Goal: Navigation & Orientation: Find specific page/section

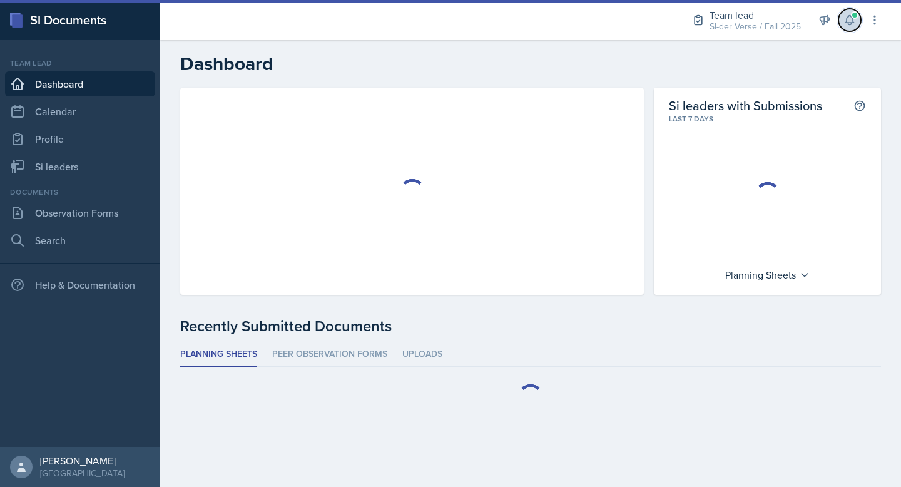
click at [858, 19] on button at bounding box center [850, 20] width 23 height 23
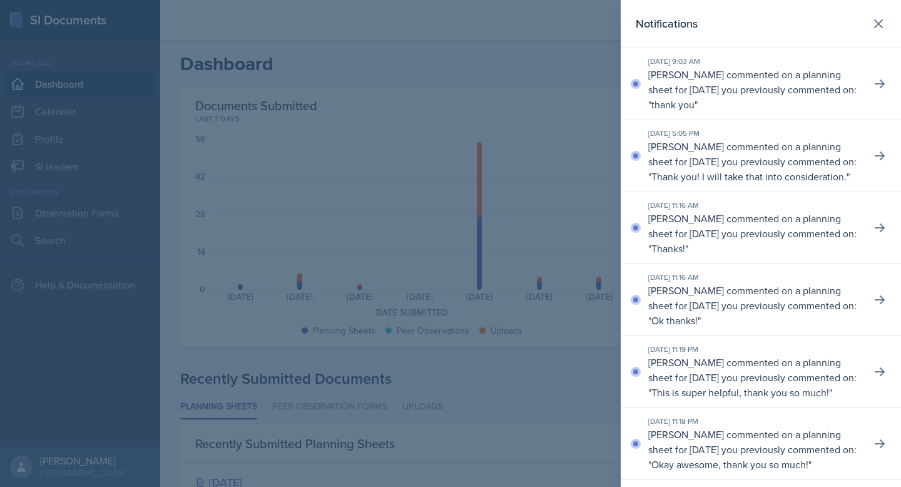
click at [540, 68] on div at bounding box center [450, 243] width 901 height 487
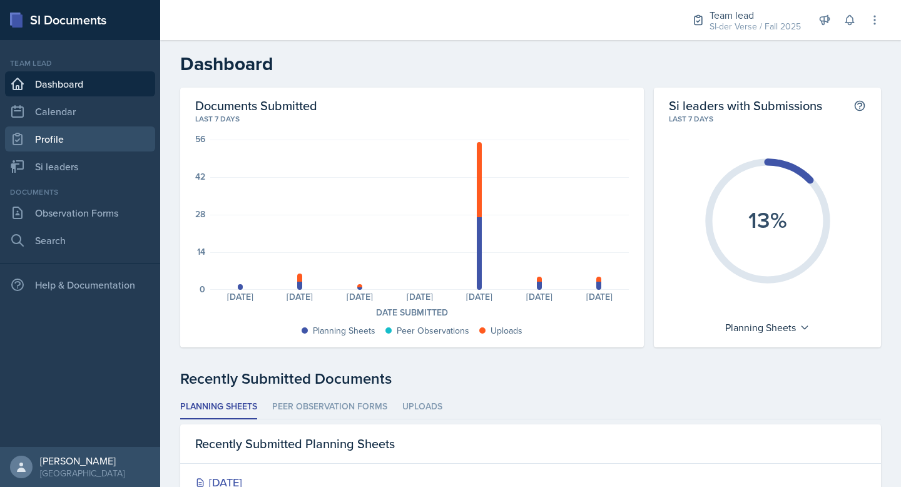
click at [96, 145] on link "Profile" at bounding box center [80, 138] width 150 height 25
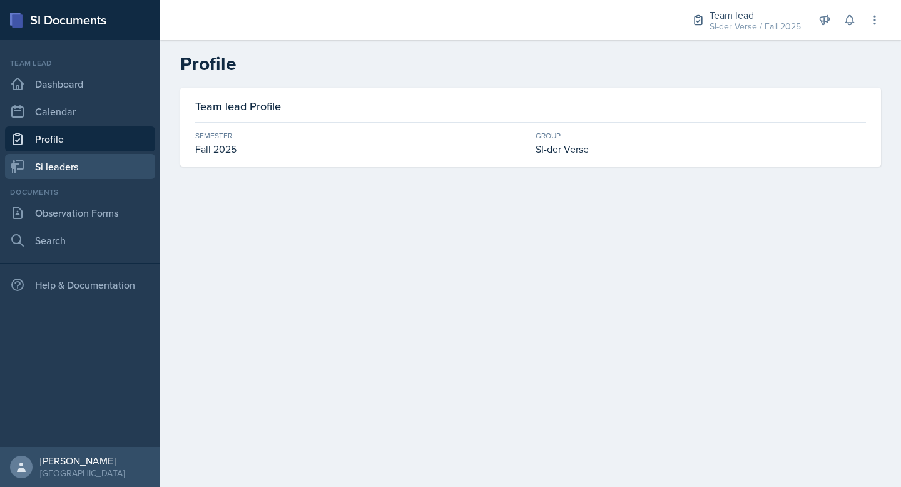
click at [71, 167] on link "Si leaders" at bounding box center [80, 166] width 150 height 25
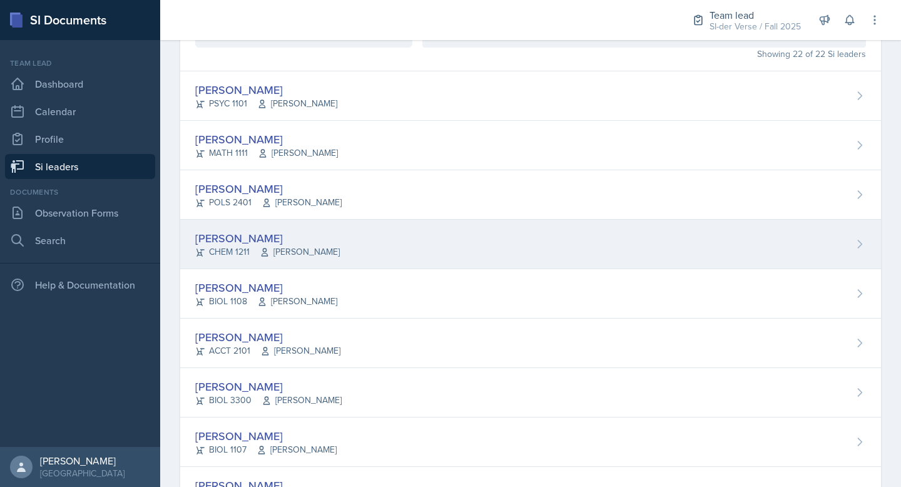
scroll to position [150, 0]
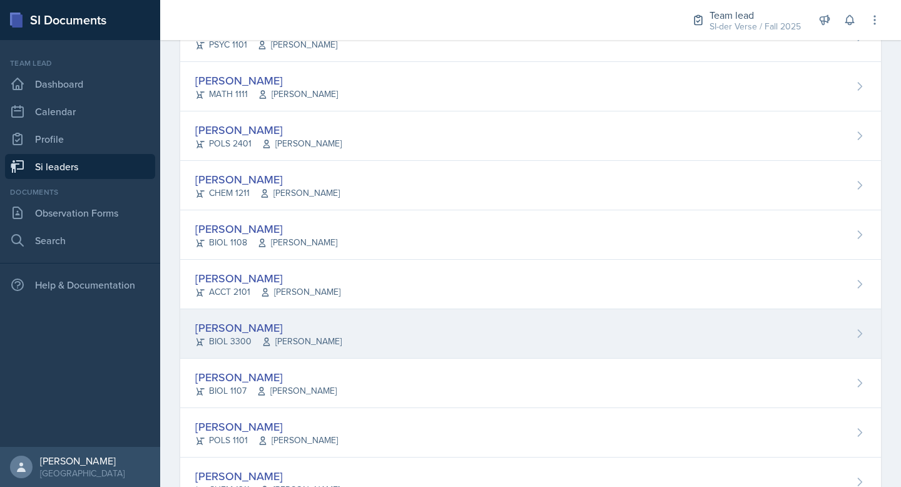
click at [290, 320] on div "[PERSON_NAME]" at bounding box center [268, 327] width 146 height 17
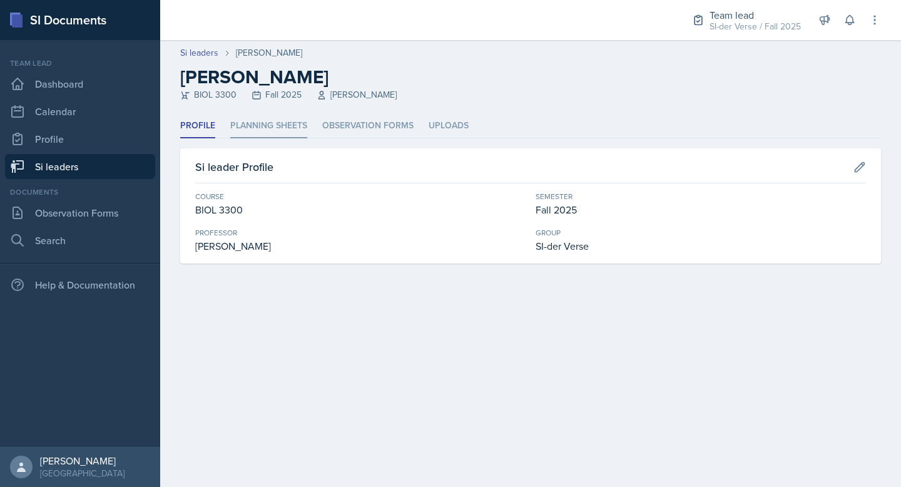
click at [287, 130] on li "Planning Sheets" at bounding box center [268, 126] width 77 height 24
